Goal: Check status: Check status

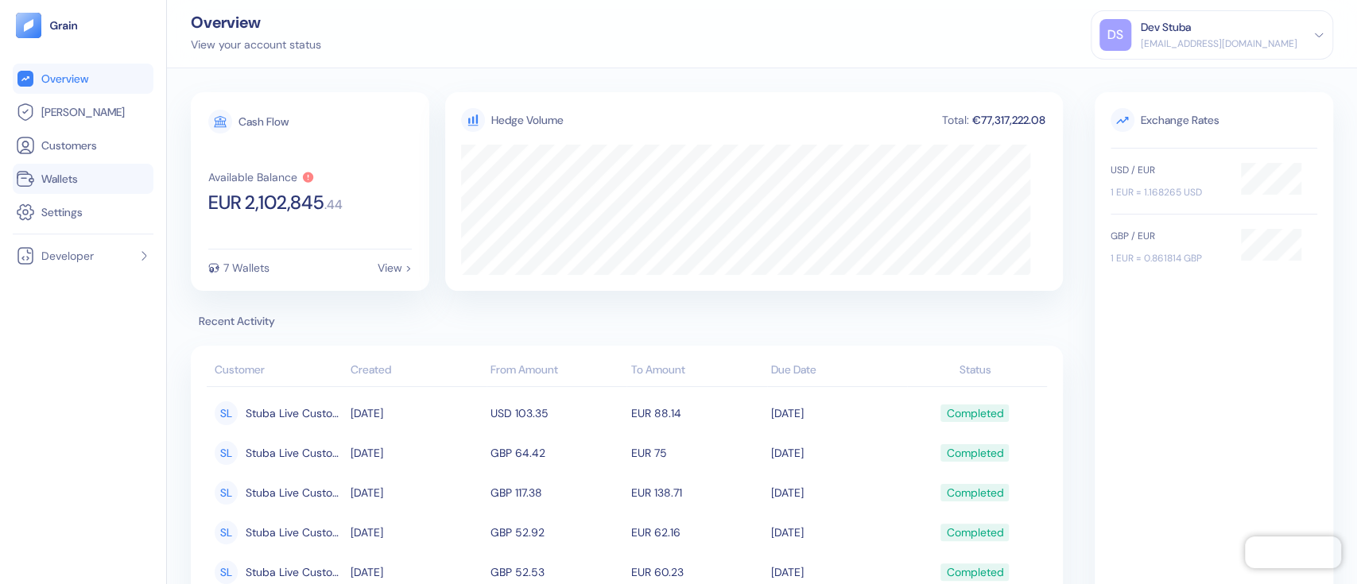
click at [100, 180] on link "Wallets" at bounding box center [83, 178] width 134 height 19
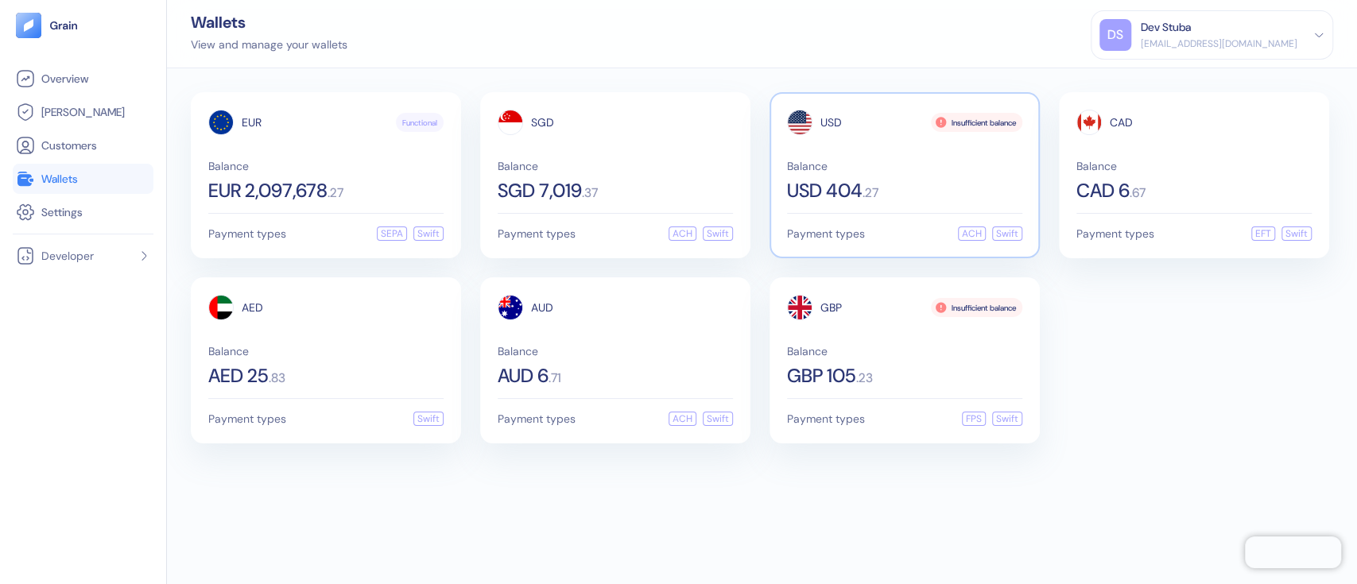
click at [834, 131] on div "USD" at bounding box center [814, 122] width 55 height 25
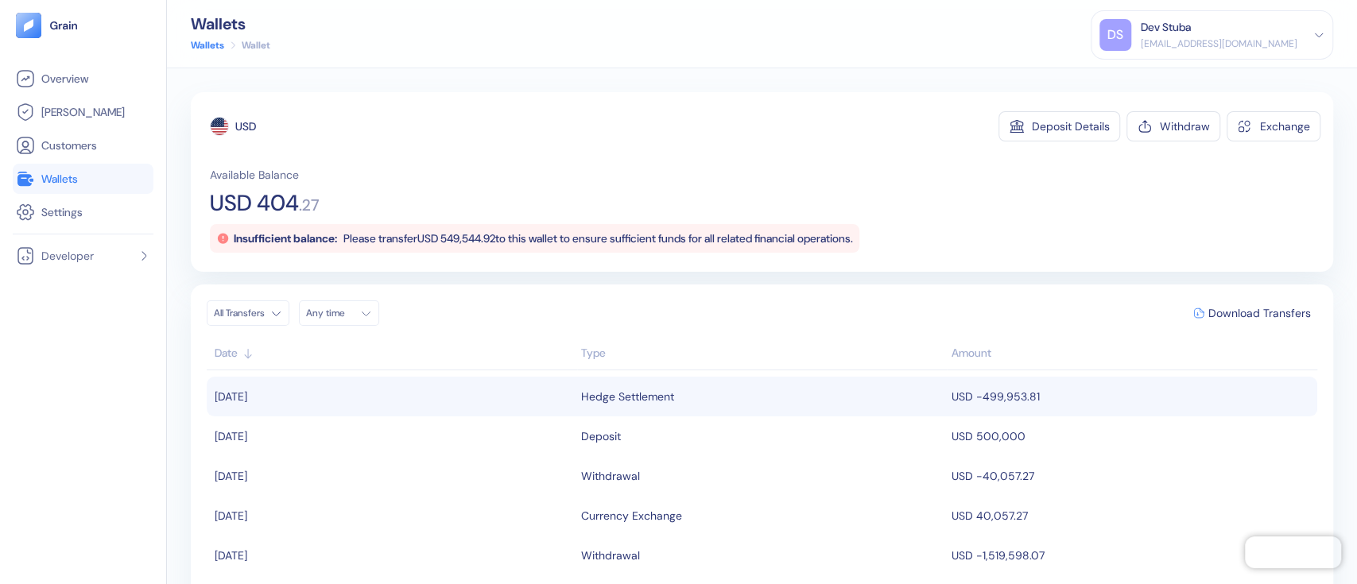
click at [989, 386] on td "USD -499,953.81" at bounding box center [1132, 397] width 370 height 40
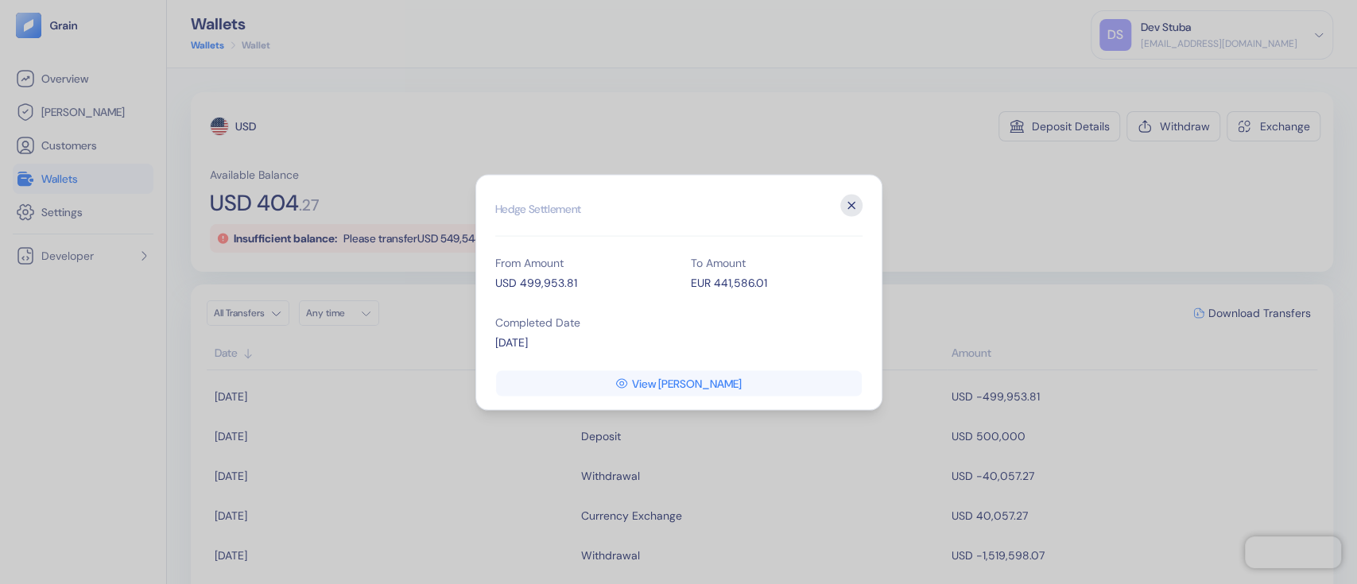
click at [852, 211] on icon "button" at bounding box center [851, 205] width 22 height 22
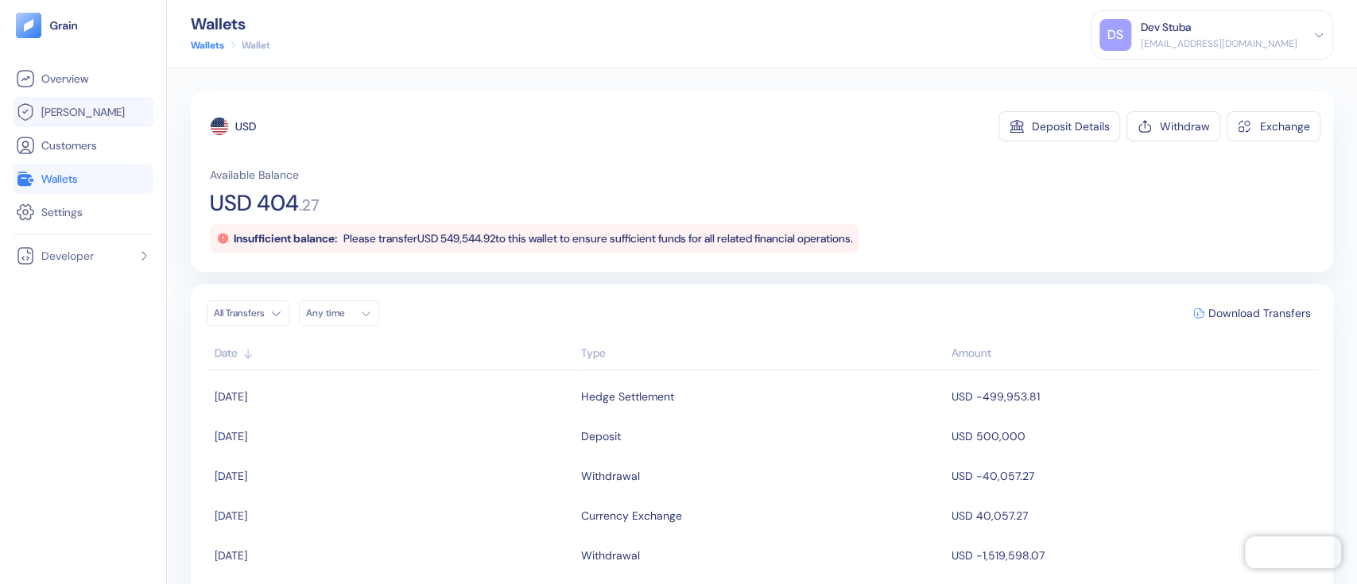
click at [70, 111] on span "[PERSON_NAME]" at bounding box center [82, 112] width 83 height 16
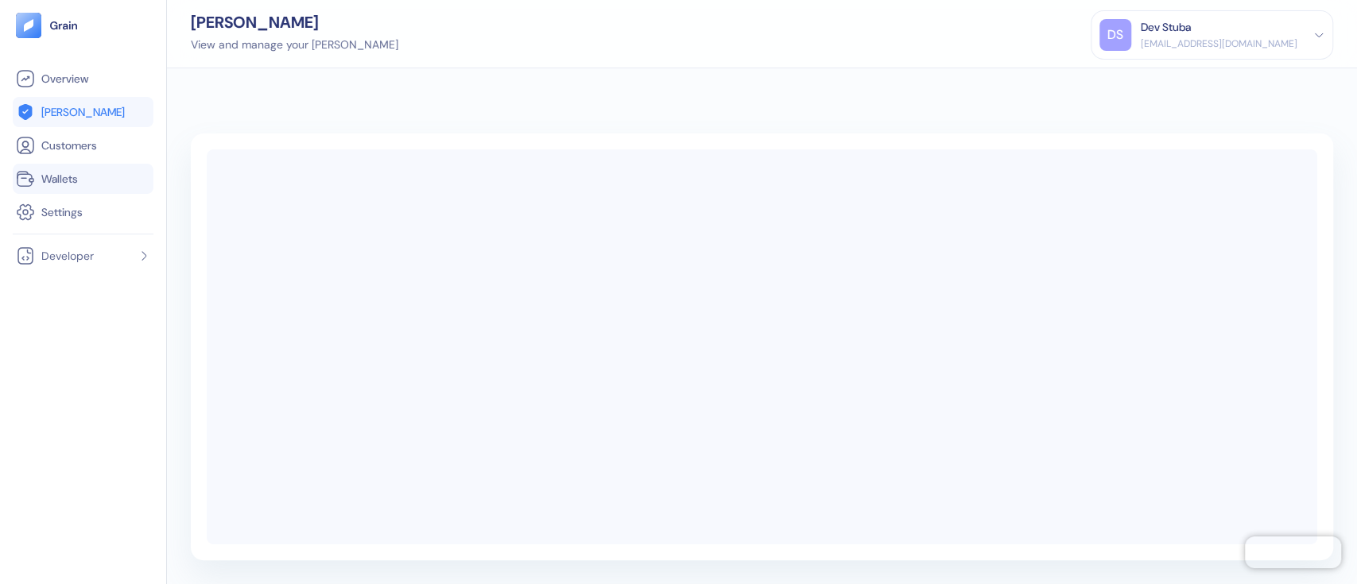
click at [64, 183] on span "Wallets" at bounding box center [59, 179] width 37 height 16
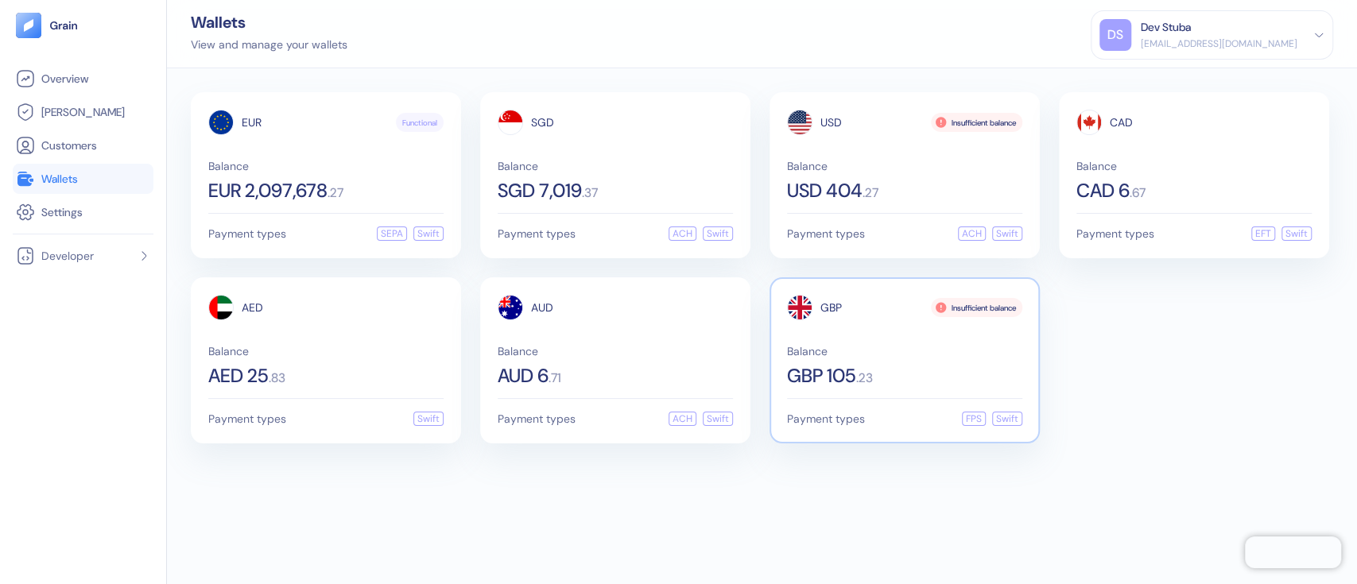
click at [823, 320] on div "GBP Insufficient balance Balance GBP 105 . 23" at bounding box center [904, 340] width 235 height 91
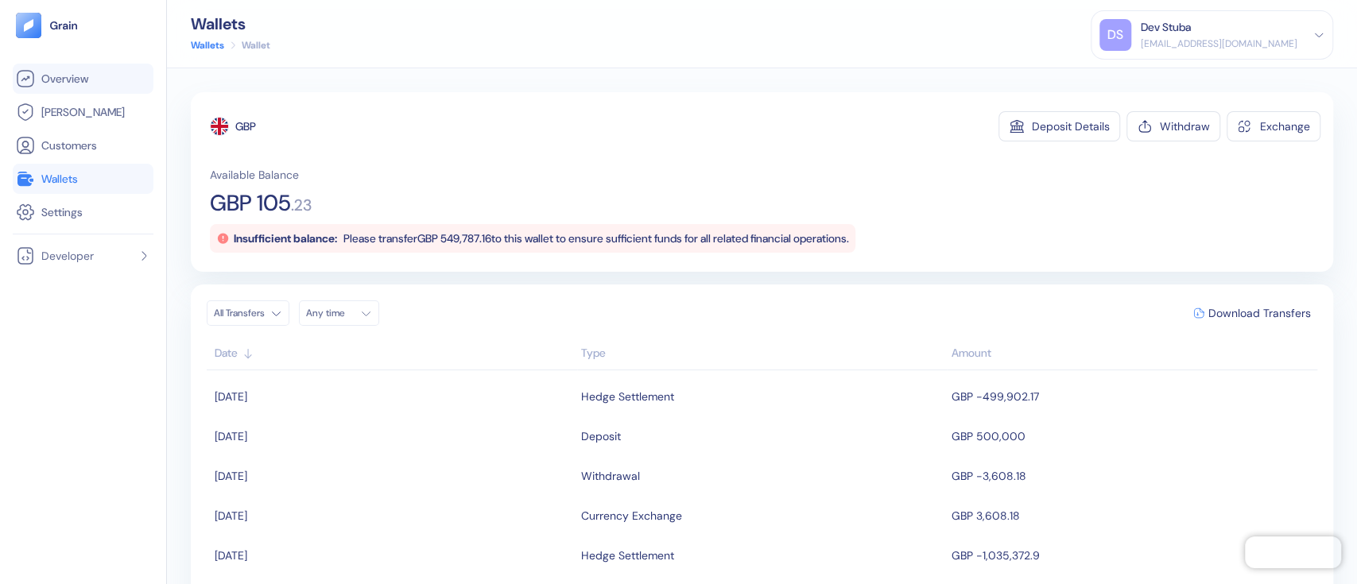
click at [105, 83] on link "Overview" at bounding box center [83, 78] width 134 height 19
